Goal: Information Seeking & Learning: Learn about a topic

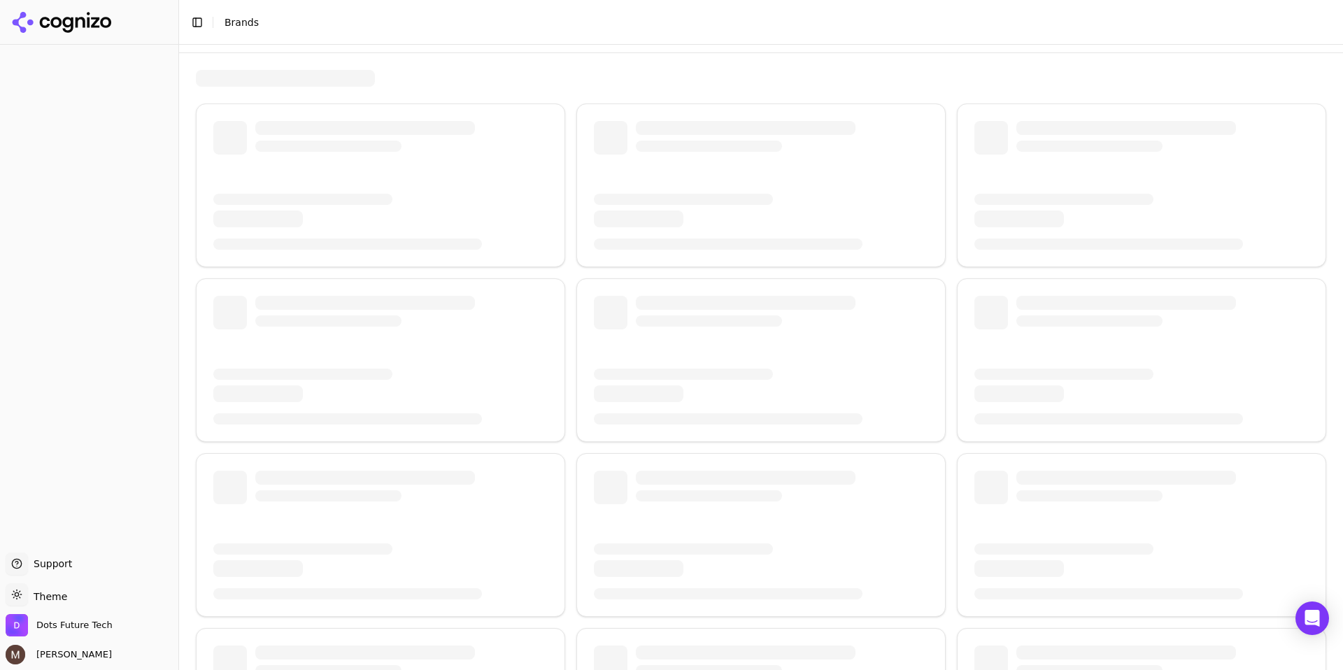
scroll to position [33, 0]
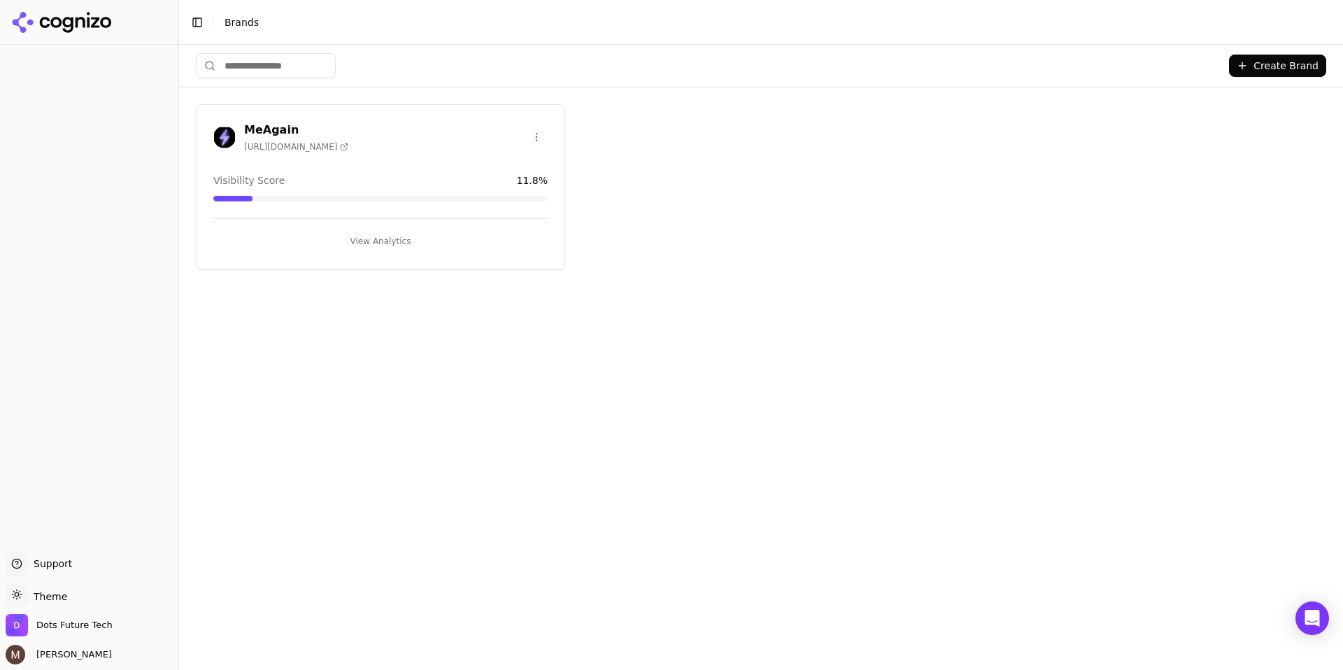
click at [271, 135] on h3 "MeAgain" at bounding box center [296, 130] width 104 height 17
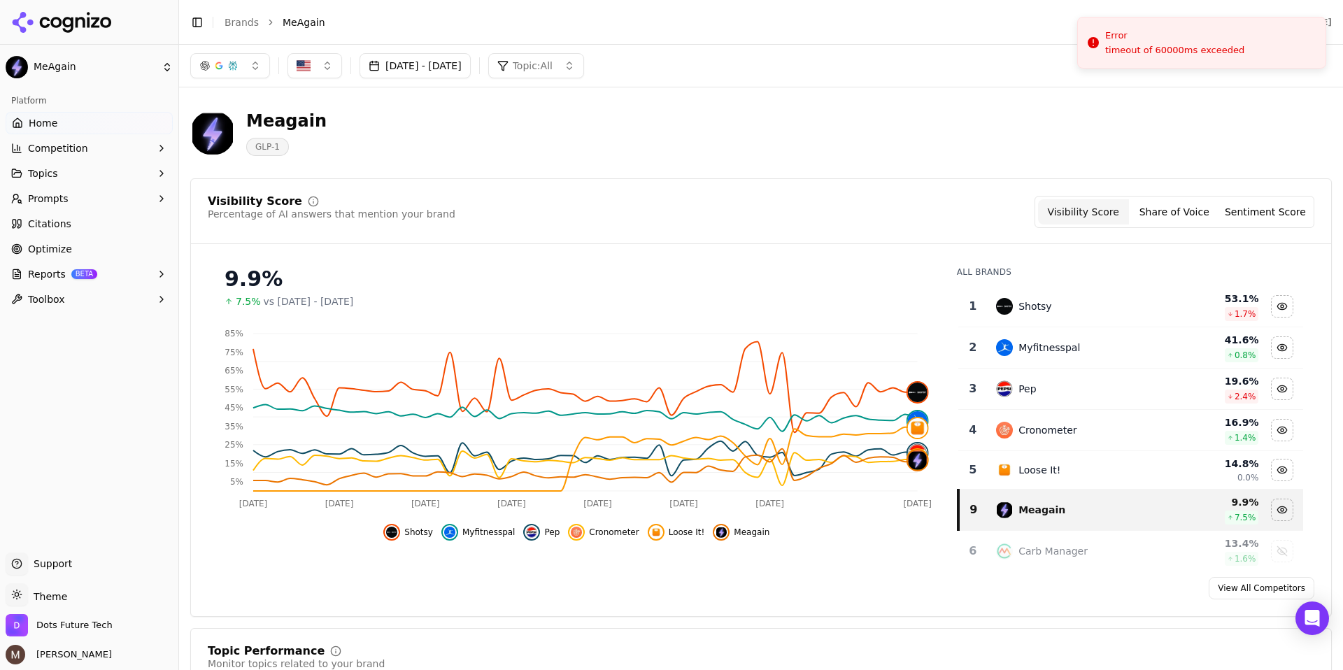
click at [584, 66] on button "Topic: All" at bounding box center [536, 65] width 96 height 25
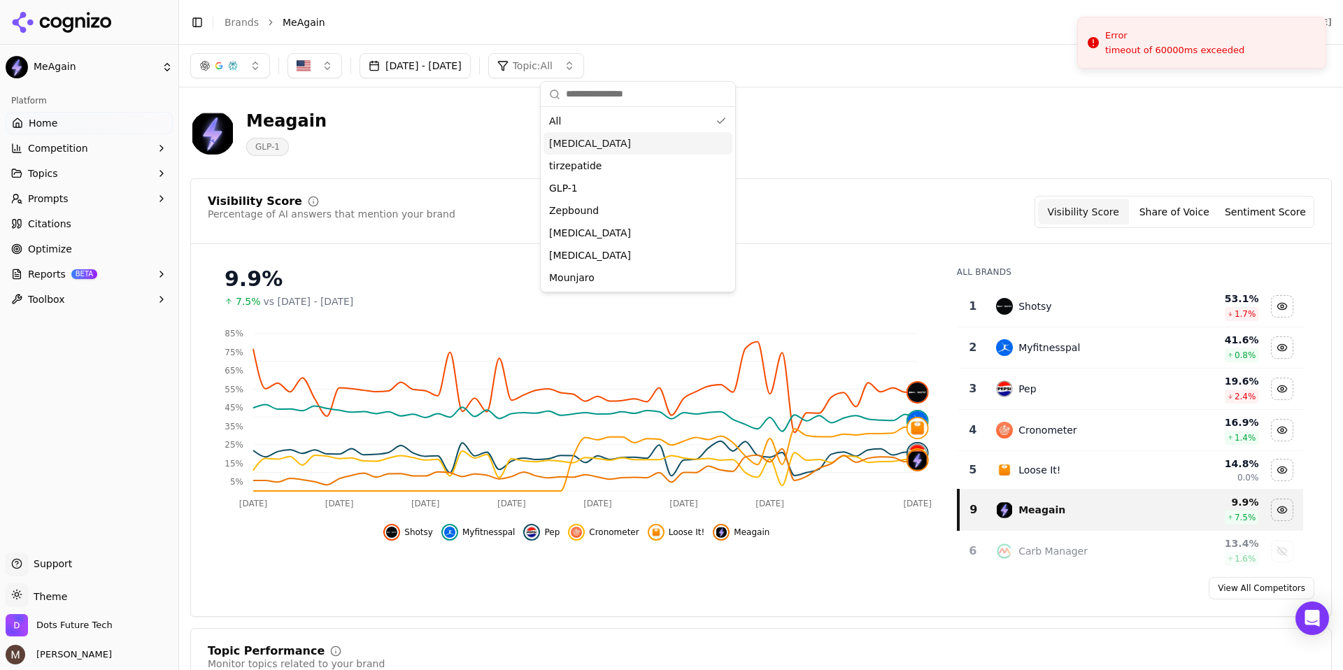
click at [600, 143] on span "[MEDICAL_DATA]" at bounding box center [590, 143] width 82 height 14
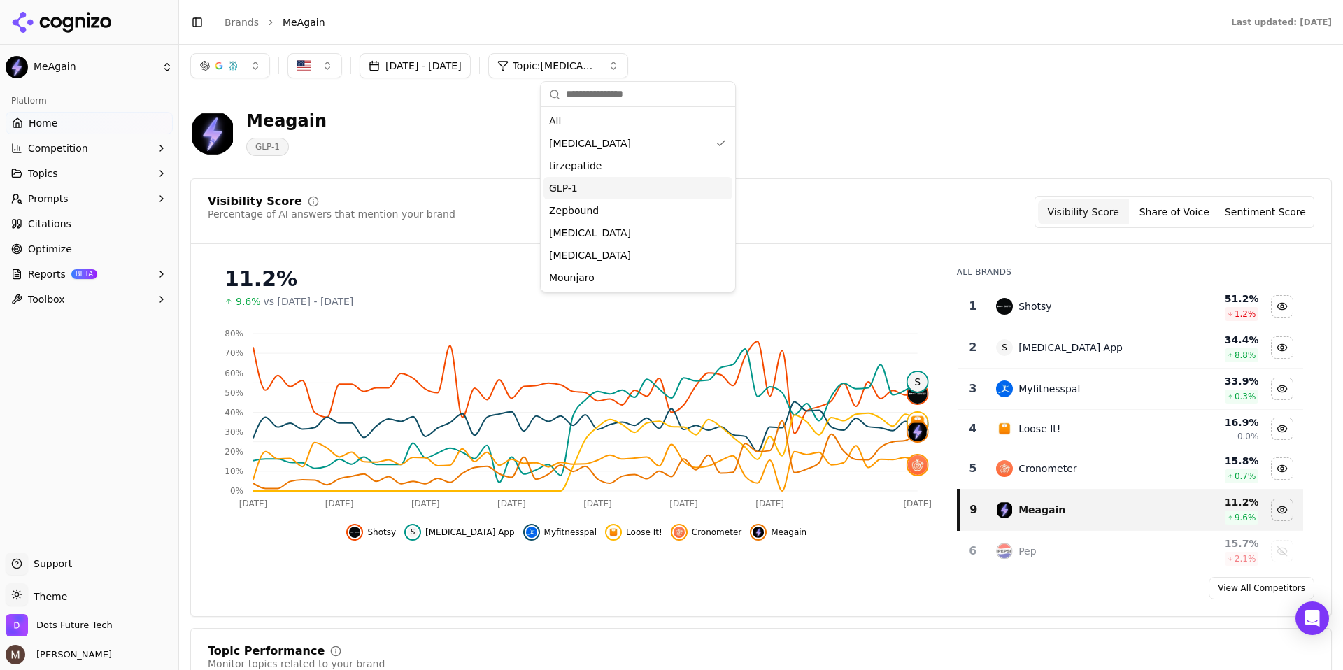
click at [665, 188] on div "GLP-1" at bounding box center [638, 188] width 189 height 22
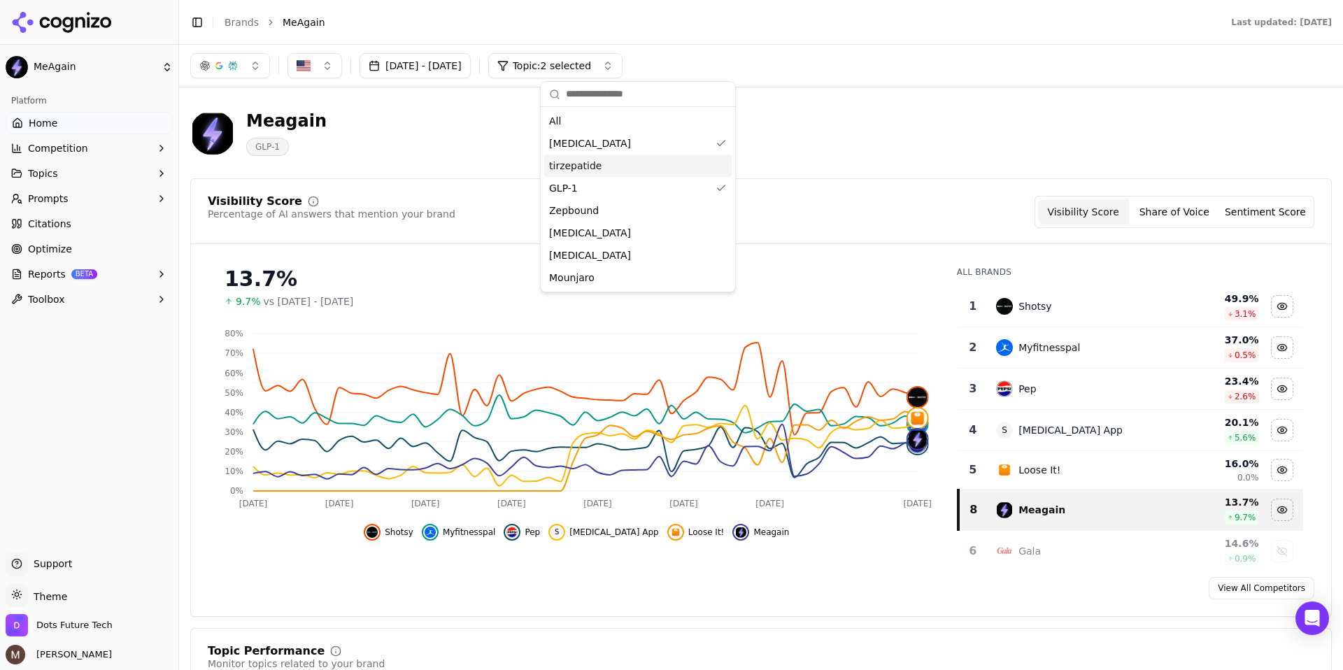
click at [622, 166] on div "tirzepatide" at bounding box center [638, 166] width 189 height 22
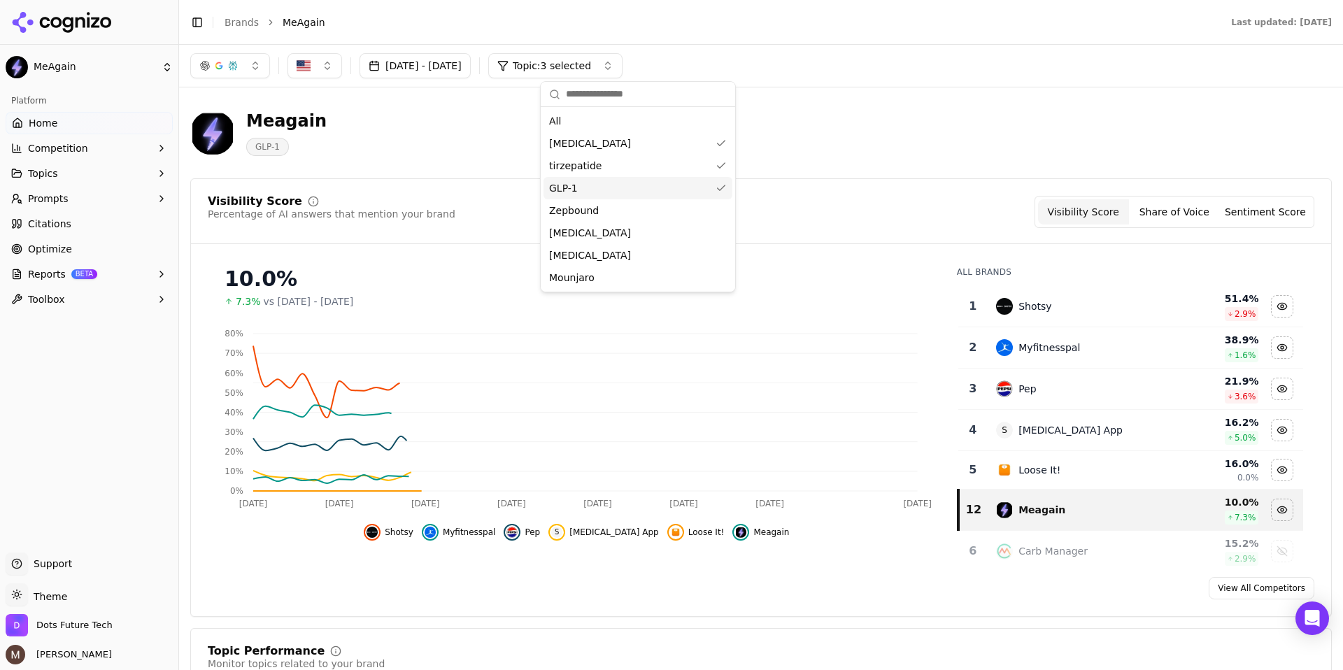
click at [707, 195] on div "GLP-1" at bounding box center [638, 188] width 189 height 22
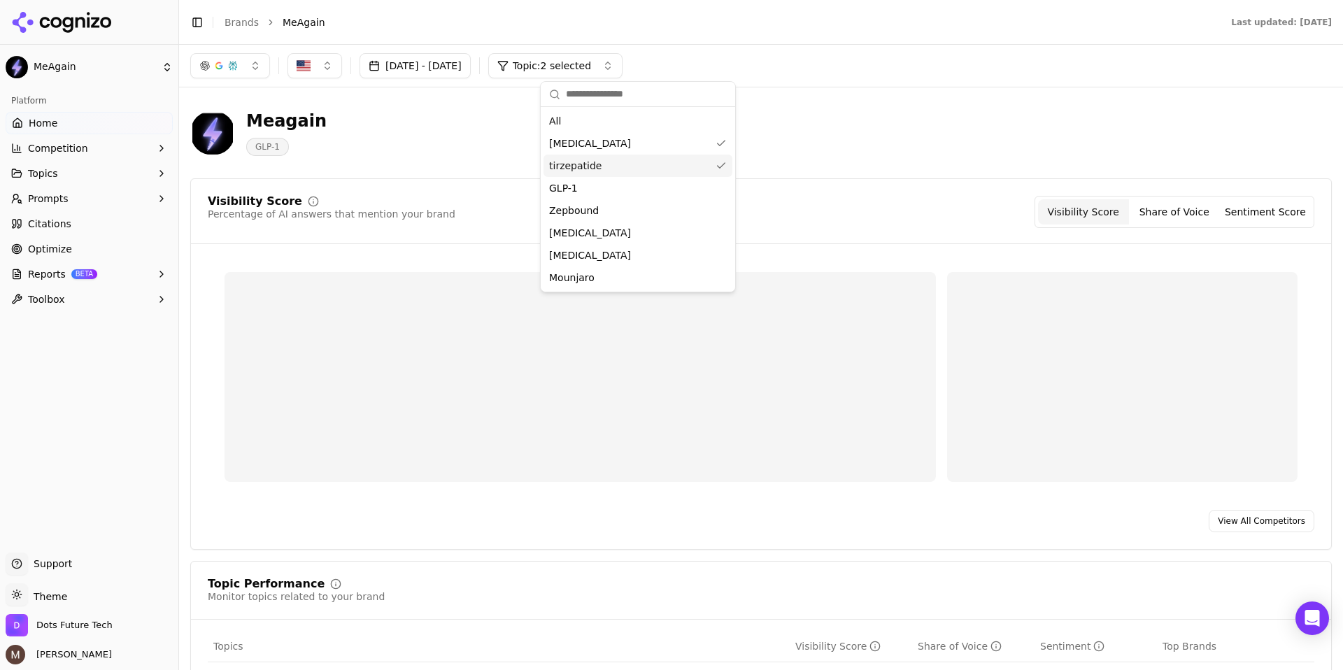
click at [711, 138] on div "[MEDICAL_DATA]" at bounding box center [638, 143] width 189 height 22
click at [834, 190] on div "Visibility Score Percentage of AI answers that mention your brand Visibility Sc…" at bounding box center [761, 364] width 1142 height 372
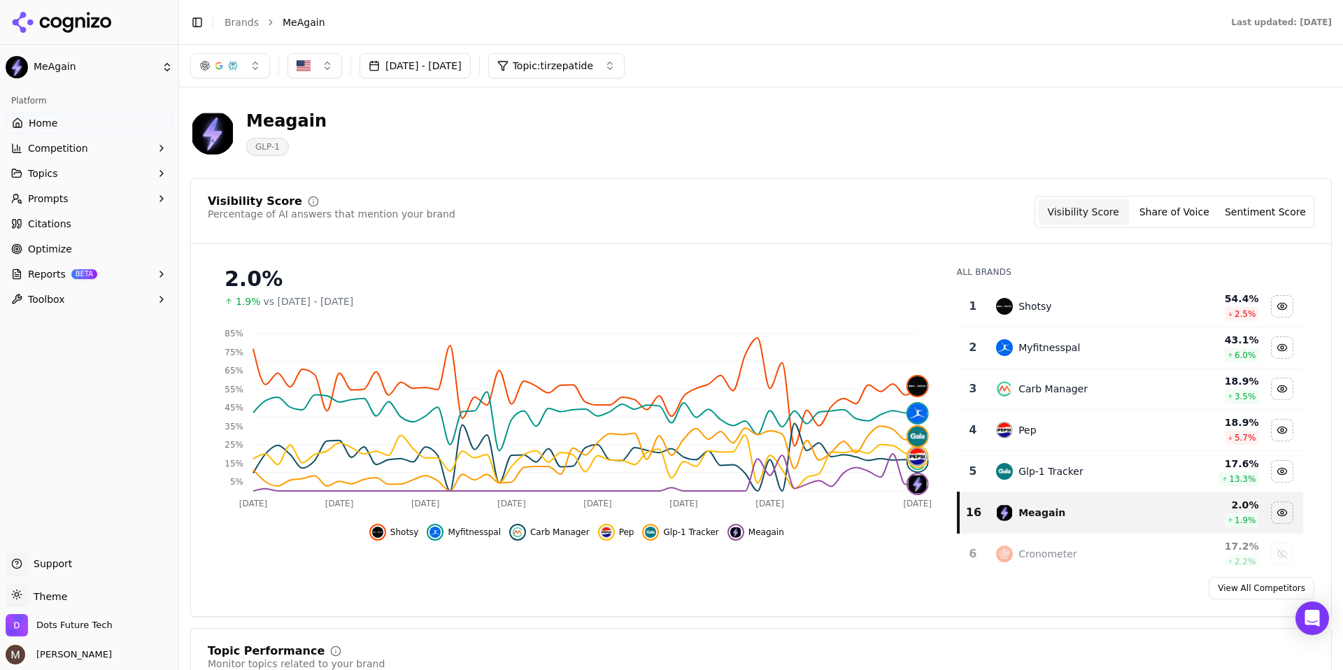
click at [625, 71] on button "Topic: tirzepatide" at bounding box center [556, 65] width 136 height 25
click at [609, 204] on div "Zepbound" at bounding box center [638, 210] width 189 height 22
